Goal: Check status: Check status

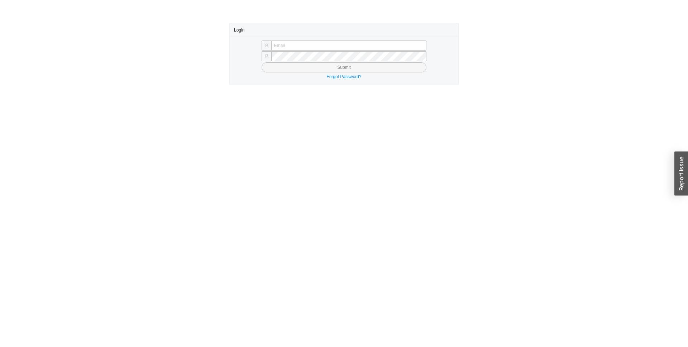
drag, startPoint x: 229, startPoint y: 129, endPoint x: 239, endPoint y: 116, distance: 16.4
click at [229, 129] on main "Login Submit Forgot Password?" at bounding box center [344, 185] width 688 height 324
click at [282, 44] on input "text" at bounding box center [348, 45] width 155 height 10
type input "rgreenberger@qualitybath.com"
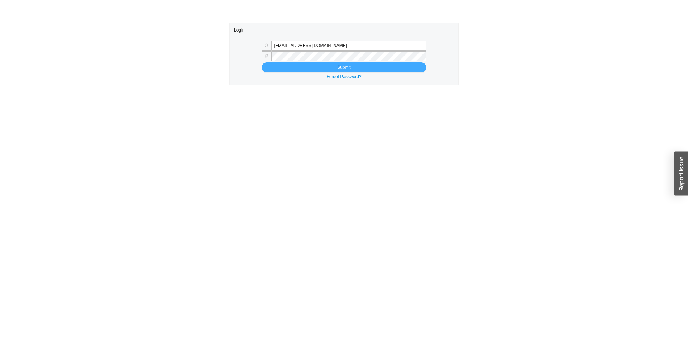
click at [327, 67] on button "Submit" at bounding box center [344, 67] width 165 height 10
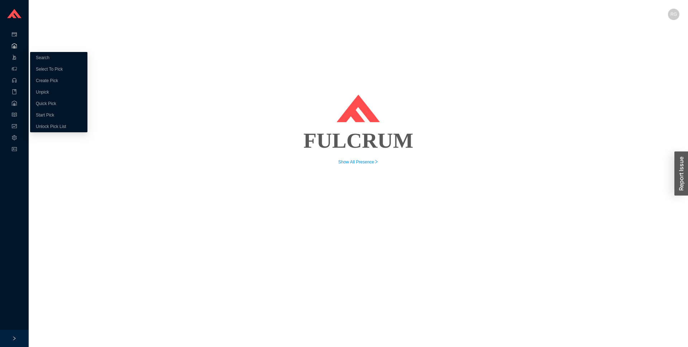
click at [14, 48] on icon ".warehouse_svg__a{fill:none;stroke:currentColor;stroke-linecap:round;stroke-lin…" at bounding box center [14, 45] width 5 height 5
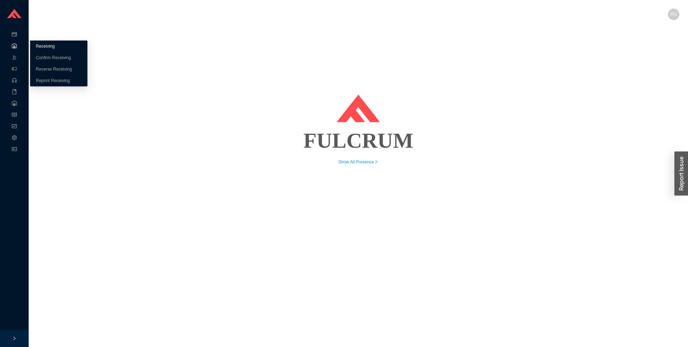
click at [49, 46] on link "Receiving" at bounding box center [45, 46] width 19 height 5
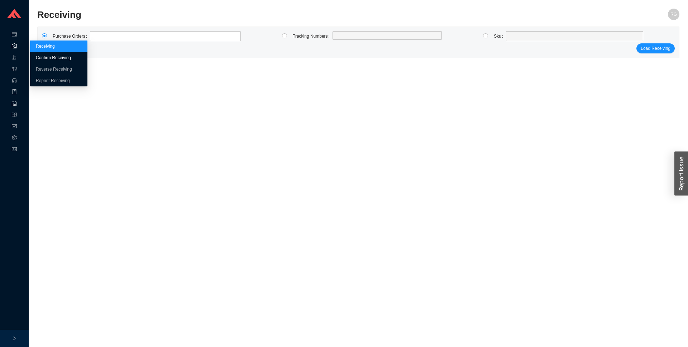
click at [40, 57] on link "Confirm Receiving" at bounding box center [53, 57] width 35 height 5
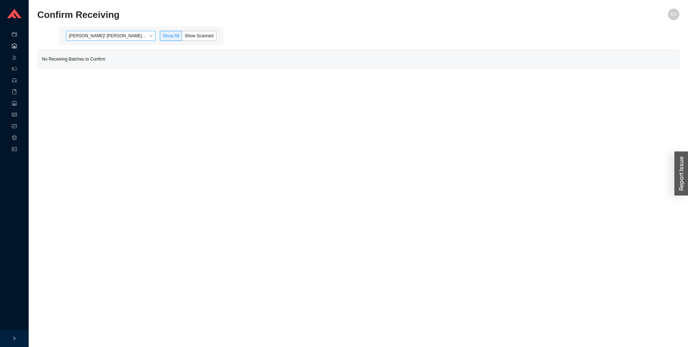
click at [148, 33] on span "Rachel! Greenberger - (0)" at bounding box center [111, 35] width 84 height 9
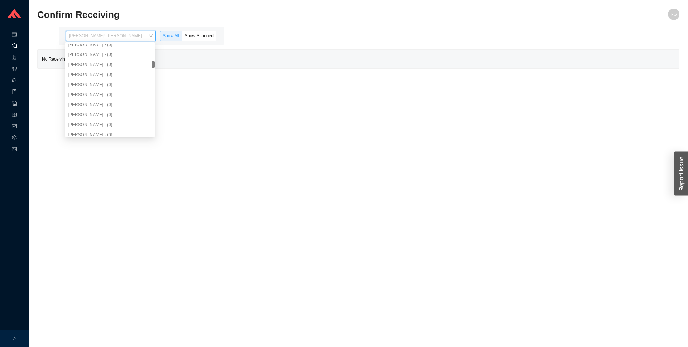
click at [357, 127] on main "Confirm Receiving RG Rachel! Greenberger - (0) Show All Show Scanned No Receivi…" at bounding box center [358, 178] width 642 height 338
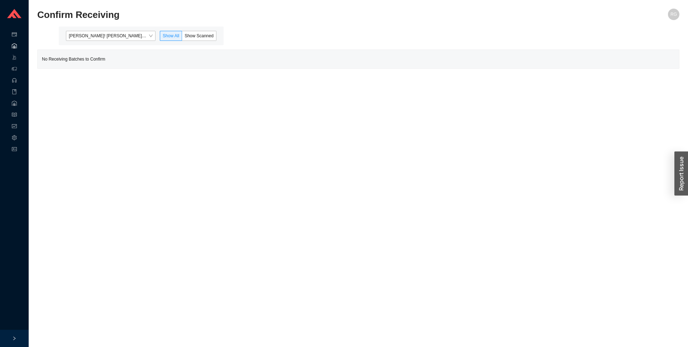
click at [136, 199] on main "Confirm Receiving RG Rachel! Greenberger - (0) Show All Show Scanned No Receivi…" at bounding box center [358, 178] width 642 height 338
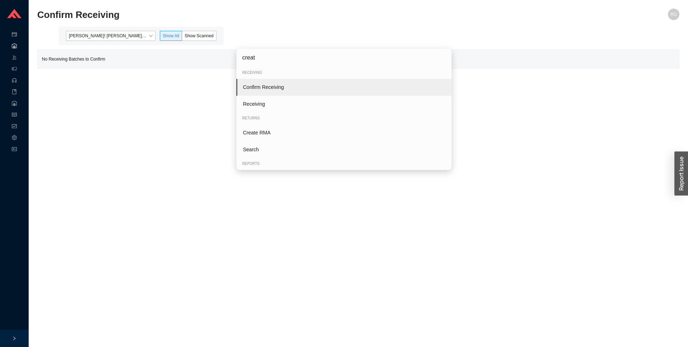
type input "create"
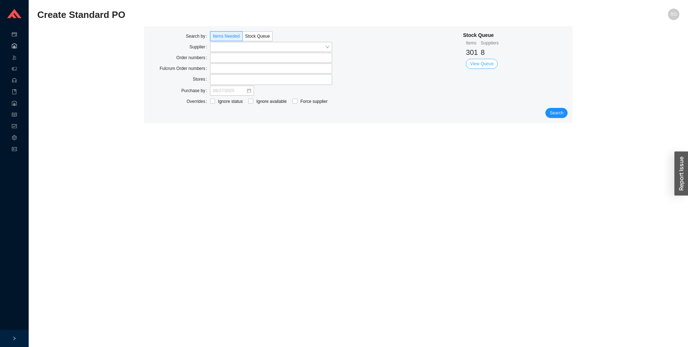
click at [491, 62] on span "View Queue" at bounding box center [481, 63] width 23 height 7
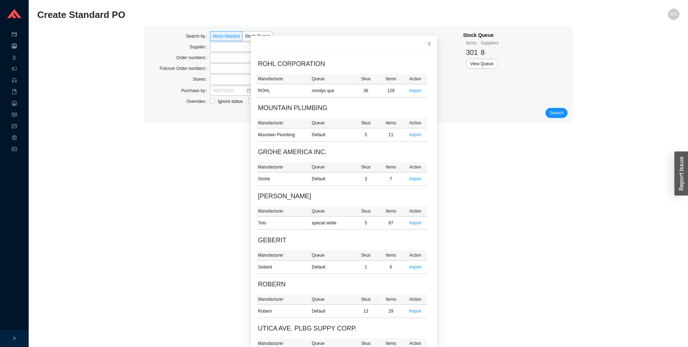
scroll to position [33, 0]
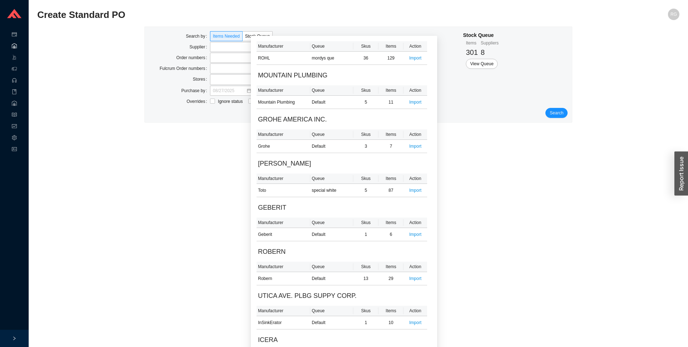
click at [113, 223] on main "Create Standard PO RG Search by Items Needed Stock Queue Supplier Order numbers…" at bounding box center [358, 178] width 642 height 338
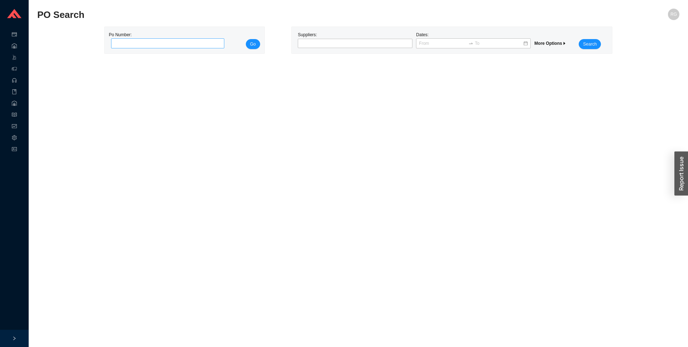
click at [189, 42] on input "tel" at bounding box center [168, 43] width 114 height 10
type input "846956"
click at [257, 43] on button "Go" at bounding box center [253, 44] width 14 height 10
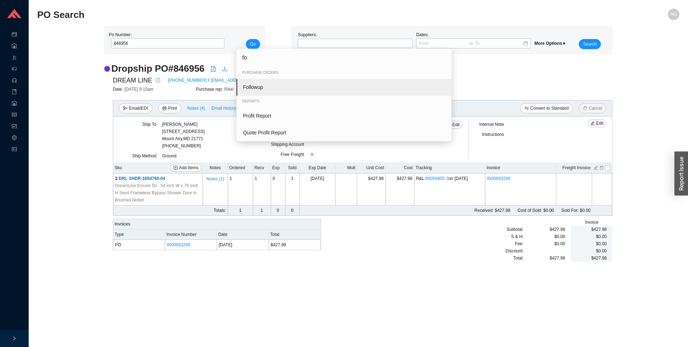
type input "fol"
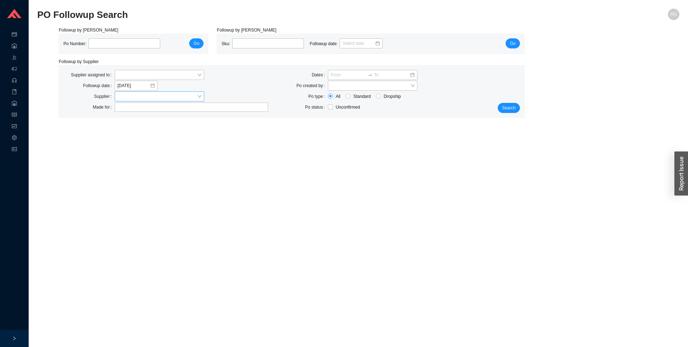
click at [155, 96] on input "search" at bounding box center [158, 96] width 80 height 9
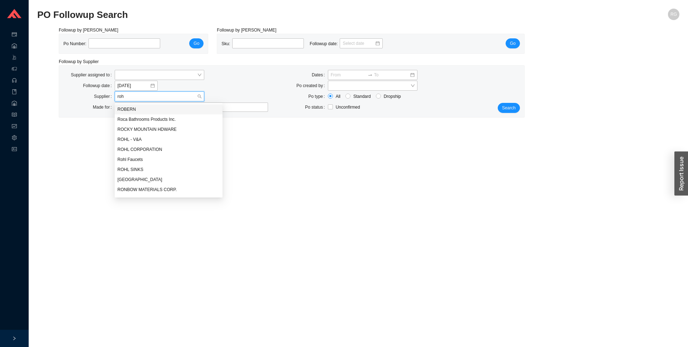
type input "rohl"
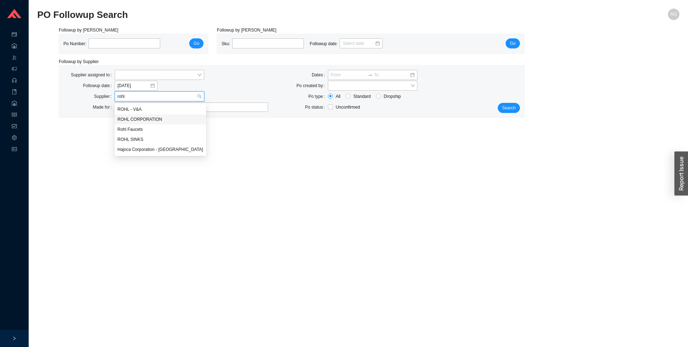
click at [172, 120] on div "ROHL CORPORATION" at bounding box center [161, 119] width 86 height 6
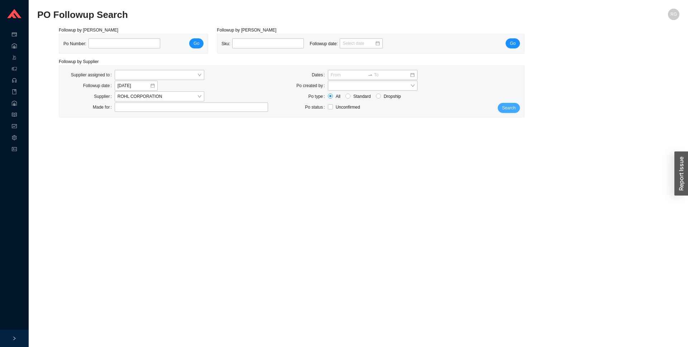
click at [507, 105] on span "Search" at bounding box center [509, 107] width 14 height 7
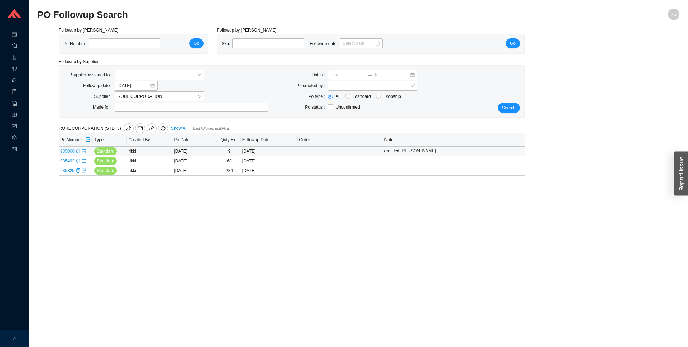
click at [74, 154] on link "985060" at bounding box center [67, 151] width 14 height 5
type input "985060"
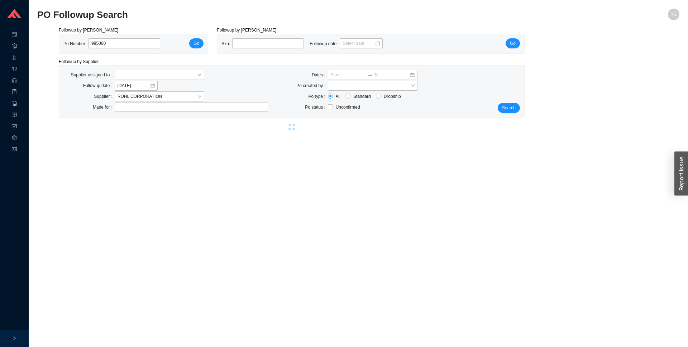
select select "2"
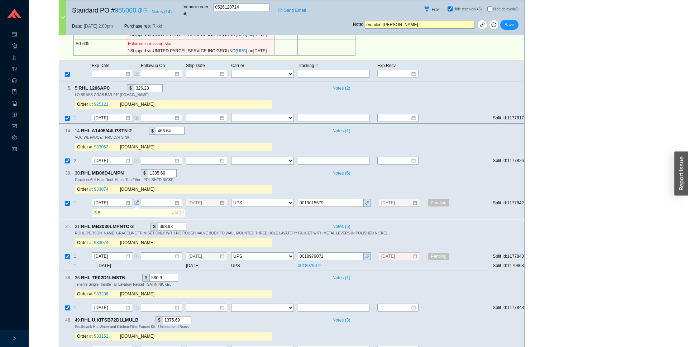
scroll to position [584, 0]
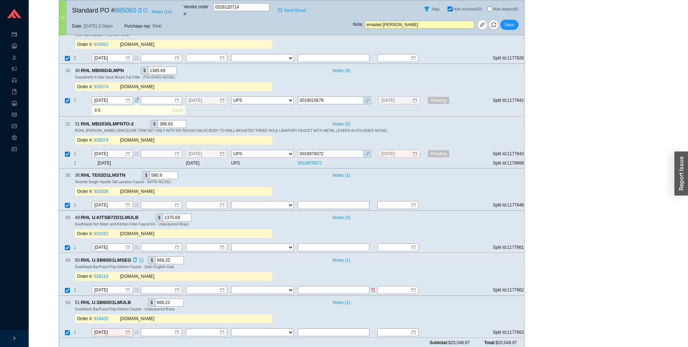
click at [74, 287] on span "1" at bounding box center [75, 289] width 3 height 5
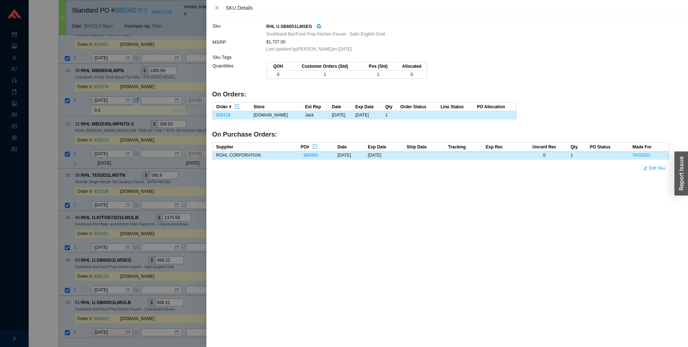
click at [80, 256] on div at bounding box center [344, 173] width 688 height 347
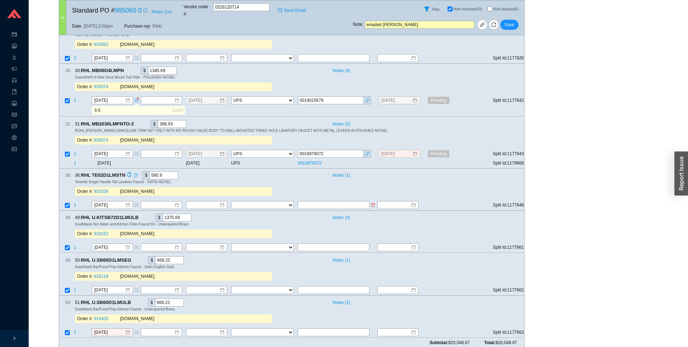
click at [75, 202] on span "1" at bounding box center [75, 204] width 3 height 5
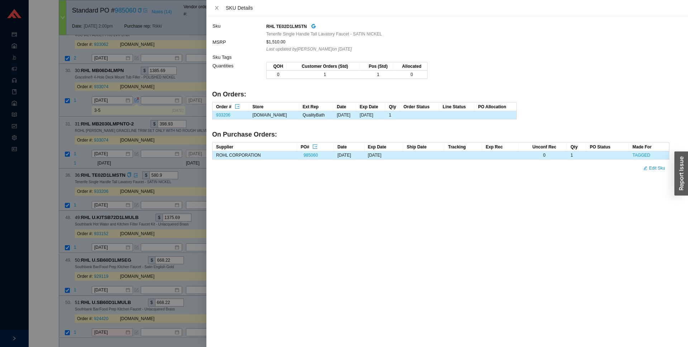
click at [75, 200] on div at bounding box center [344, 173] width 688 height 347
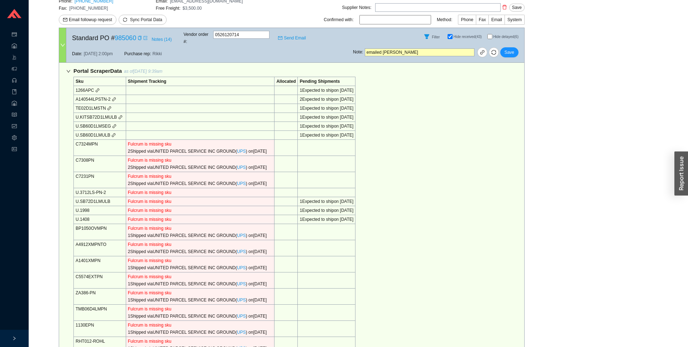
scroll to position [0, 0]
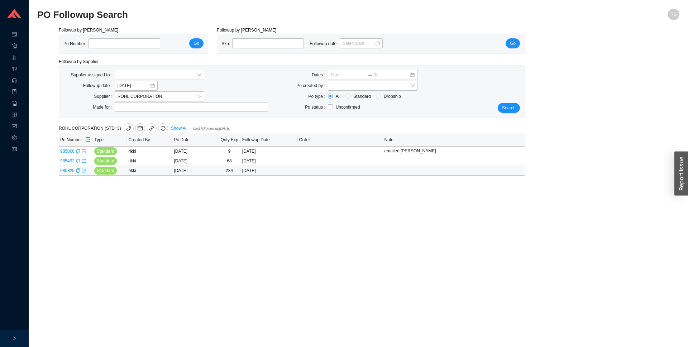
click at [83, 173] on icon "export" at bounding box center [84, 170] width 4 height 4
click at [84, 153] on icon "export" at bounding box center [84, 151] width 4 height 4
click at [180, 129] on link "Show All" at bounding box center [179, 128] width 16 height 5
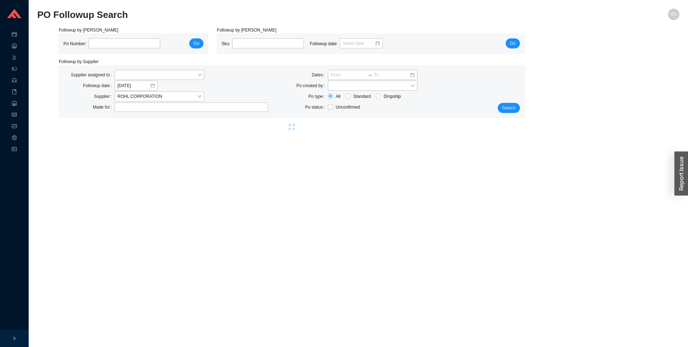
select select "2"
select select "5"
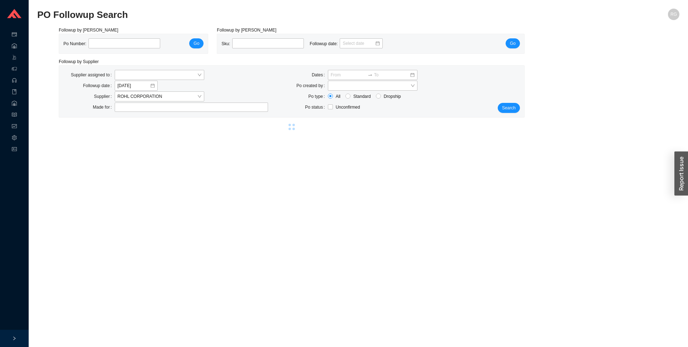
select select "5"
select select "2"
select select "5"
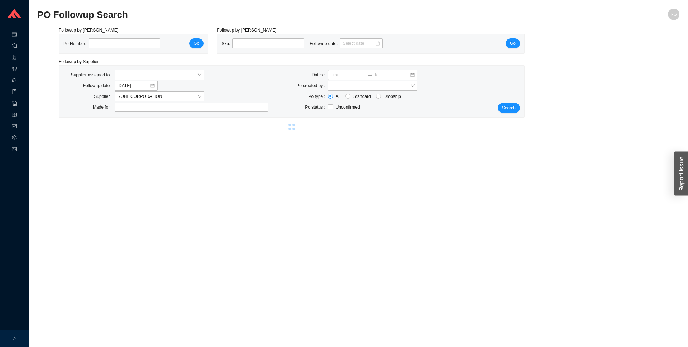
select select "5"
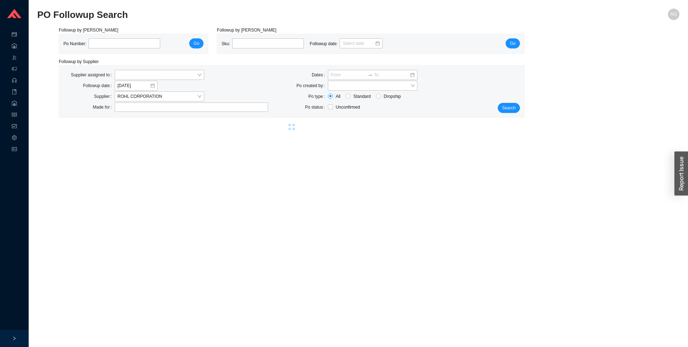
select select "5"
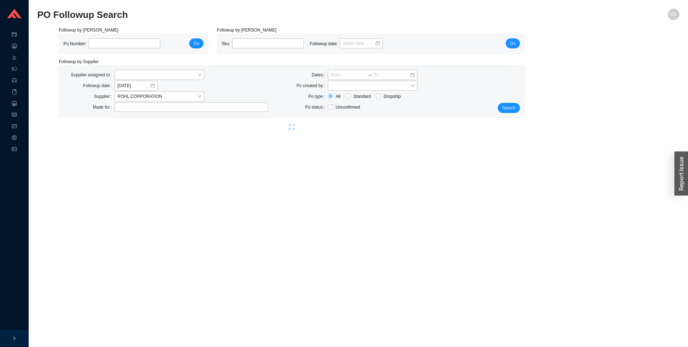
select select "5"
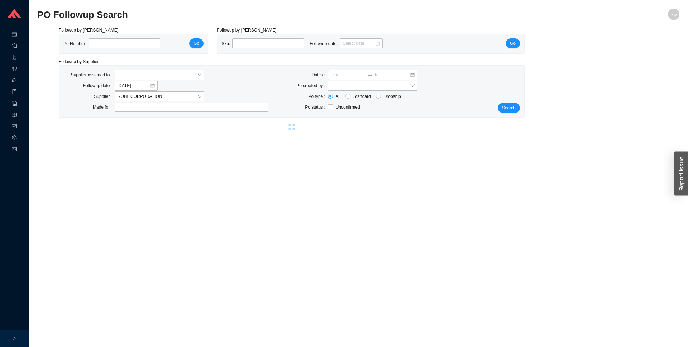
select select "5"
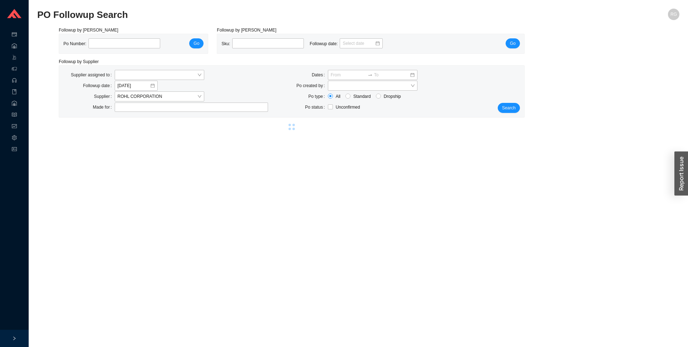
select select "5"
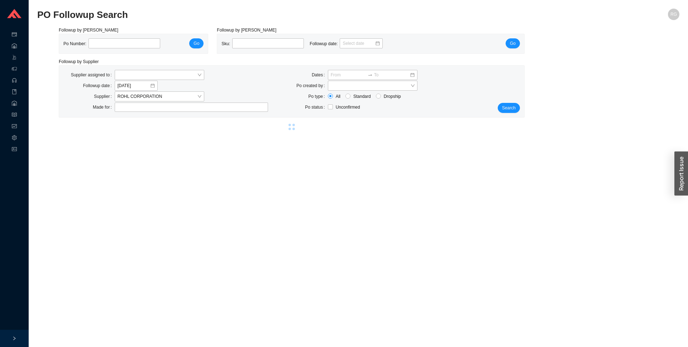
select select "2"
select select "5"
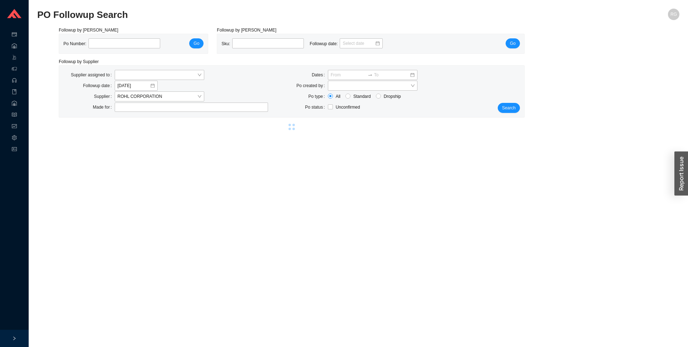
select select "5"
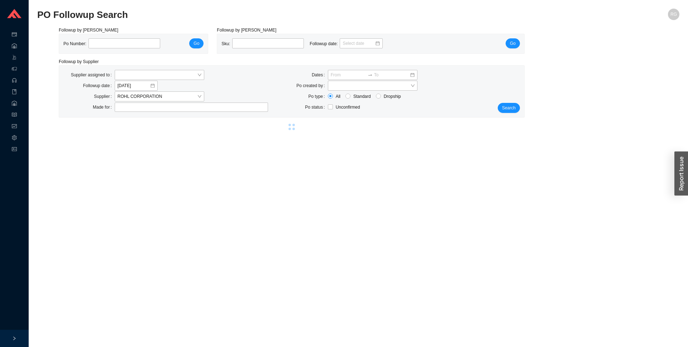
select select "5"
select select "2"
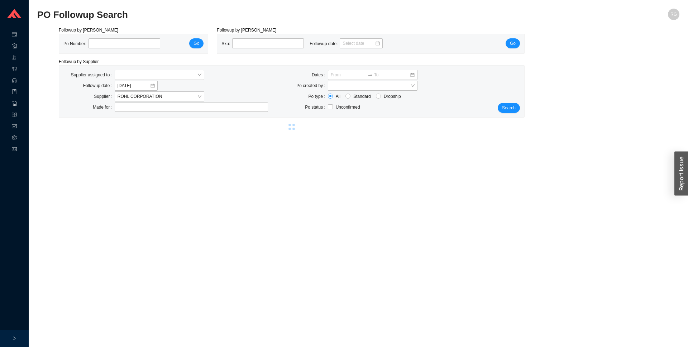
select select "10"
select select "2"
select select "10"
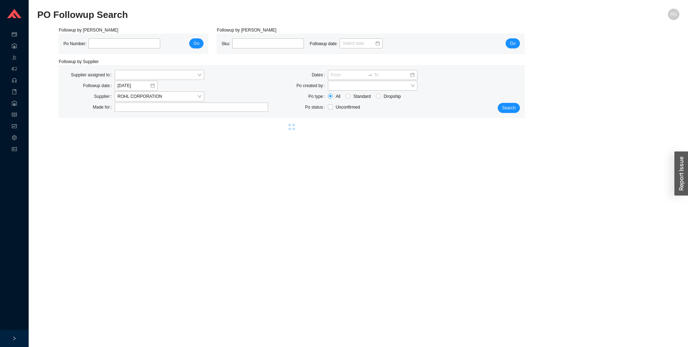
select select "10"
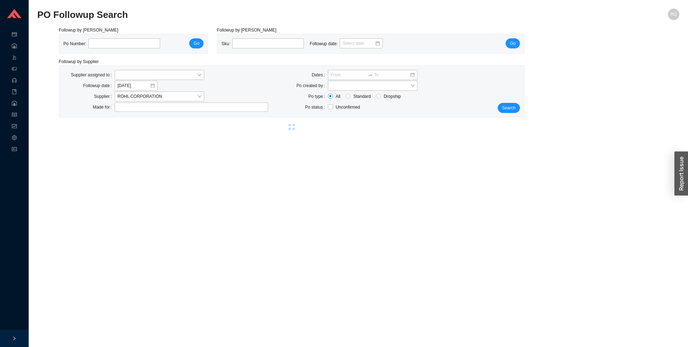
select select "10"
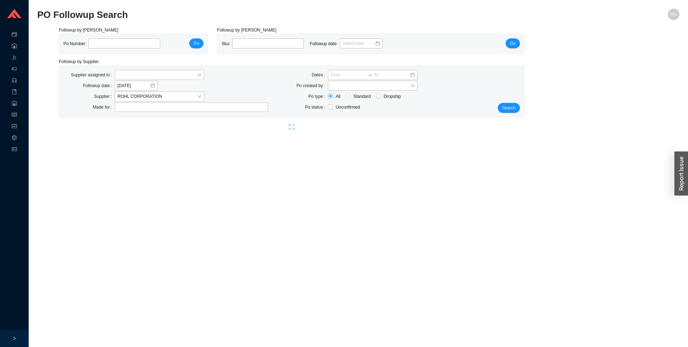
select select "10"
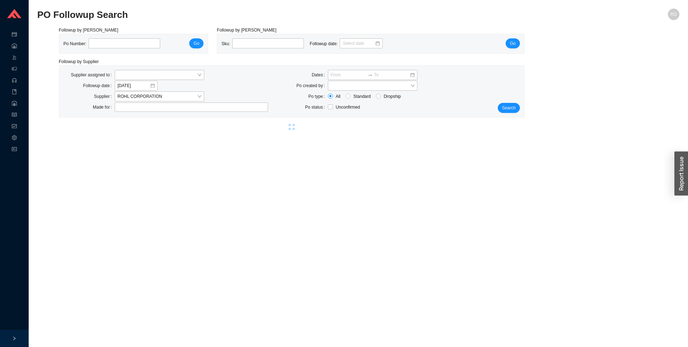
select select "10"
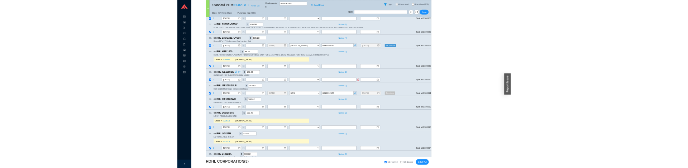
scroll to position [7939, 0]
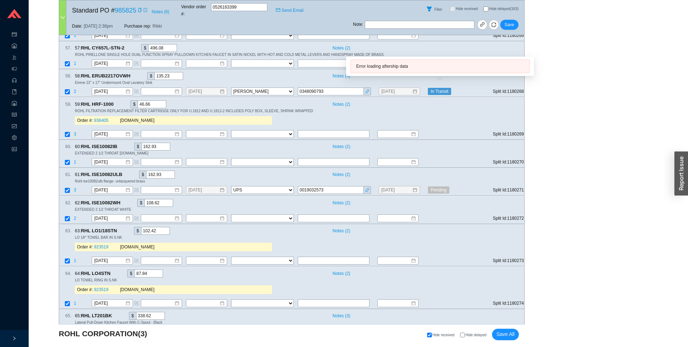
click at [414, 67] on div "Error loading aftership data" at bounding box center [440, 66] width 168 height 7
copy div "Error loading aftership data"
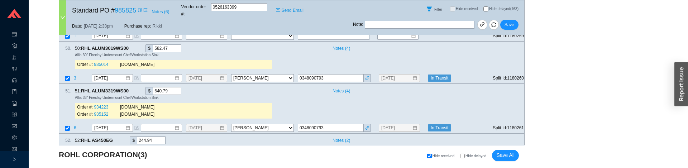
scroll to position [7672, 0]
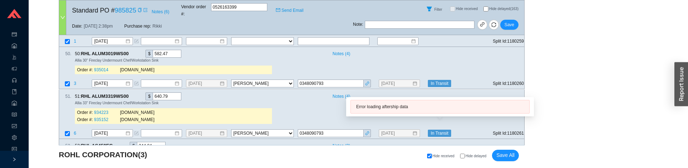
click at [407, 108] on div "Error loading aftership data" at bounding box center [440, 106] width 168 height 7
copy div "Error loading aftership data"
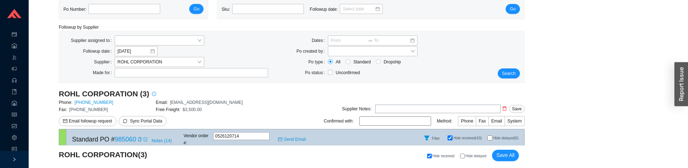
scroll to position [35, 0]
click at [506, 75] on span "Search" at bounding box center [509, 73] width 14 height 7
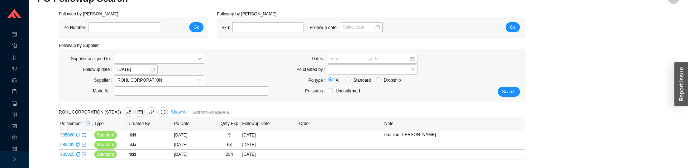
scroll to position [23, 0]
click at [85, 154] on icon "export" at bounding box center [84, 154] width 4 height 4
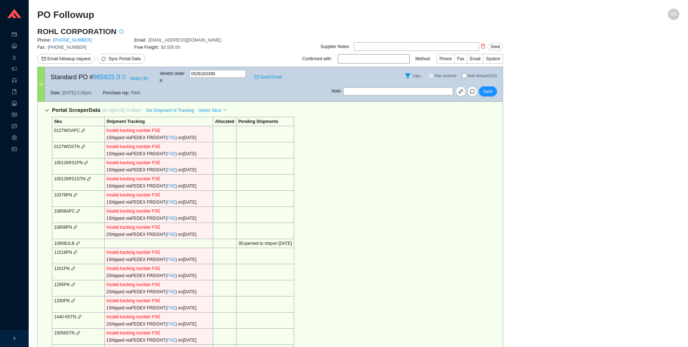
select select "2"
select select "10"
select select "2"
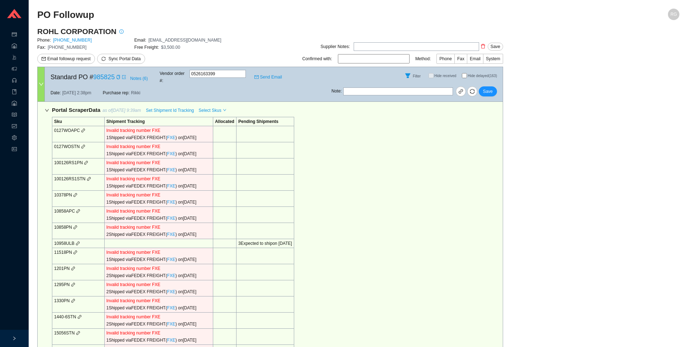
select select "10"
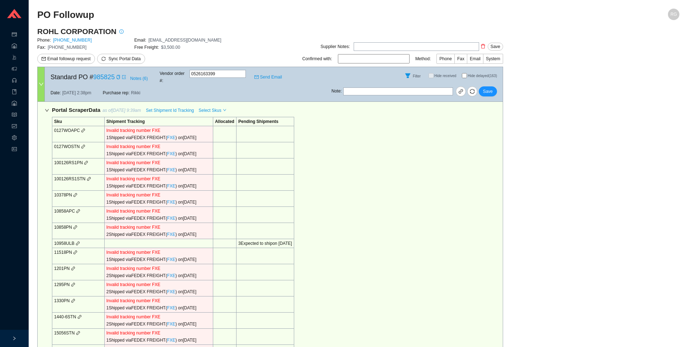
select select "10"
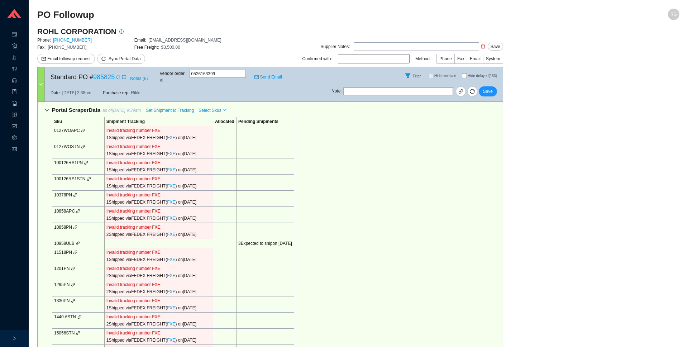
select select "10"
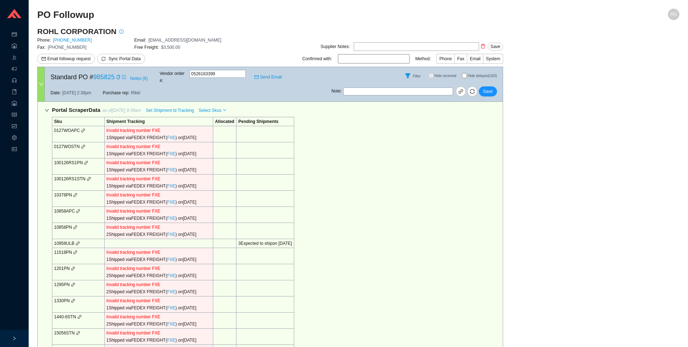
select select "10"
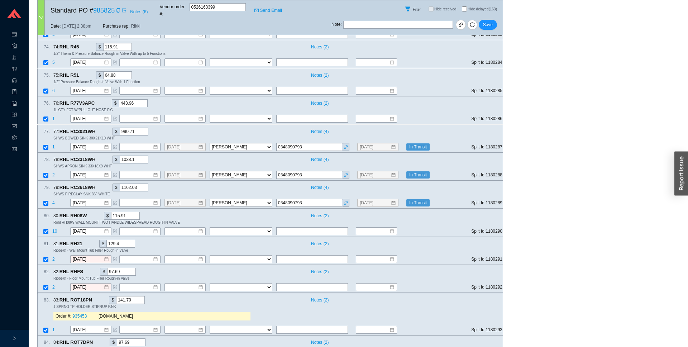
scroll to position [5070, 0]
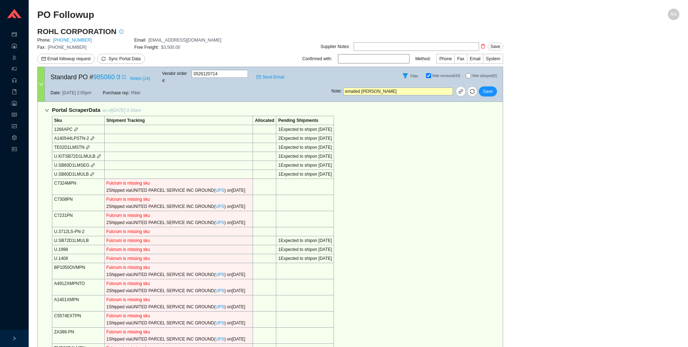
select select "2"
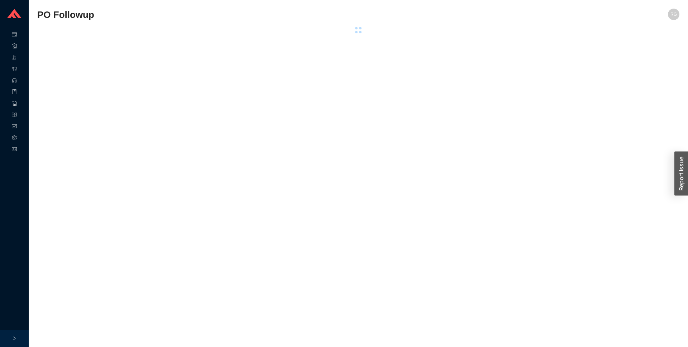
select select "2"
select select "10"
select select "2"
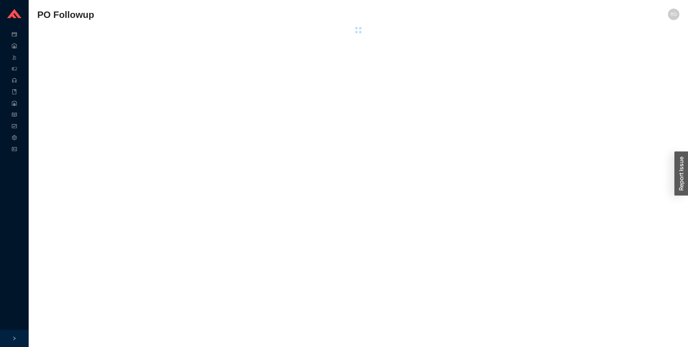
select select "10"
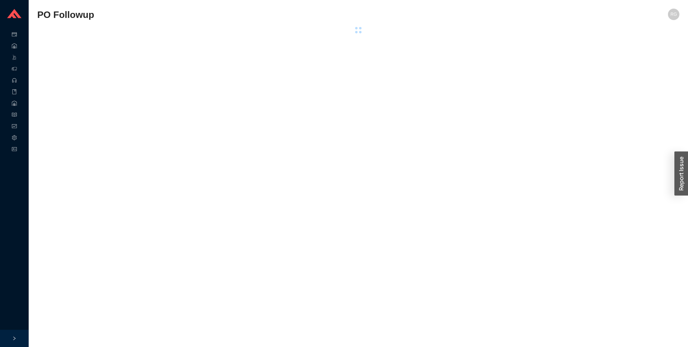
select select "10"
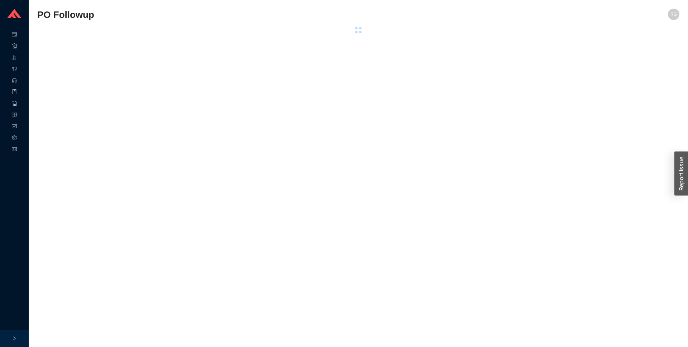
select select "10"
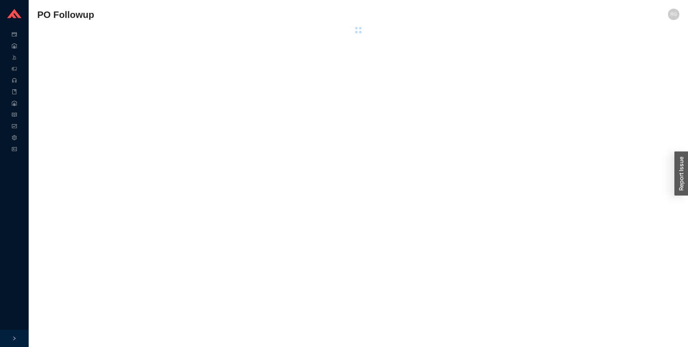
select select "10"
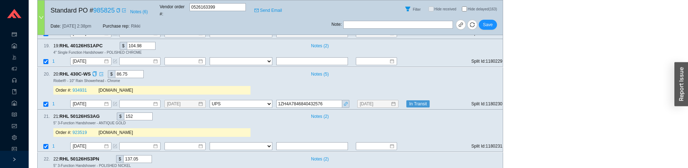
scroll to position [3138, 0]
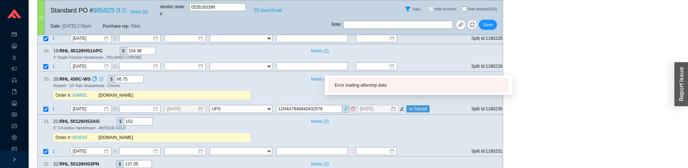
click at [415, 105] on span "In Transit" at bounding box center [417, 108] width 23 height 7
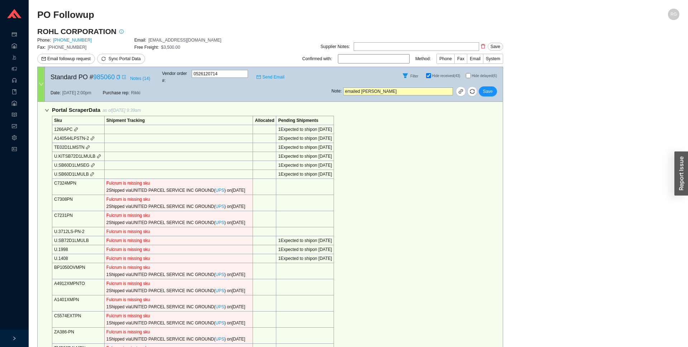
select select "2"
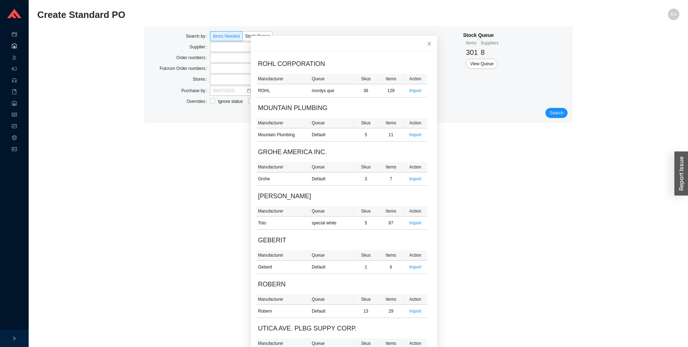
scroll to position [33, 0]
